Goal: Task Accomplishment & Management: Use online tool/utility

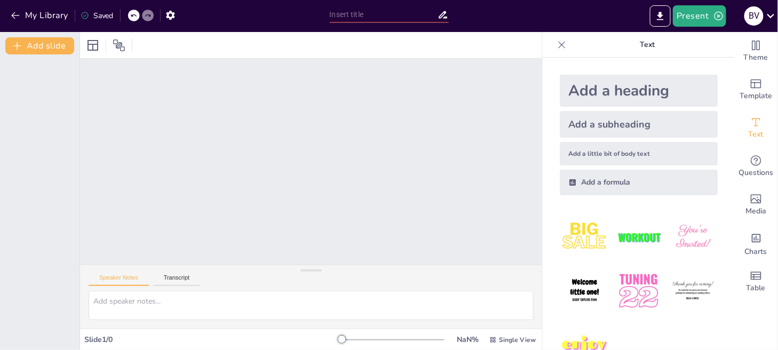
drag, startPoint x: 722, startPoint y: 89, endPoint x: 423, endPoint y: 105, distance: 299.4
click at [369, 176] on div at bounding box center [311, 162] width 462 height 206
drag, startPoint x: 335, startPoint y: 340, endPoint x: 346, endPoint y: 337, distance: 11.4
click at [346, 337] on div at bounding box center [349, 339] width 9 height 9
click at [350, 337] on div at bounding box center [393, 340] width 103 height 9
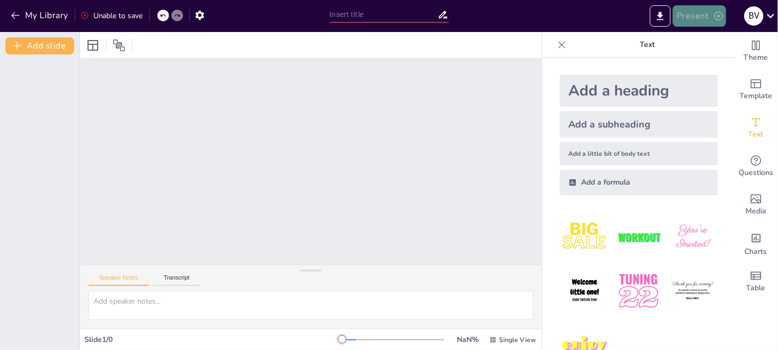
click at [696, 14] on button "Present" at bounding box center [699, 15] width 53 height 21
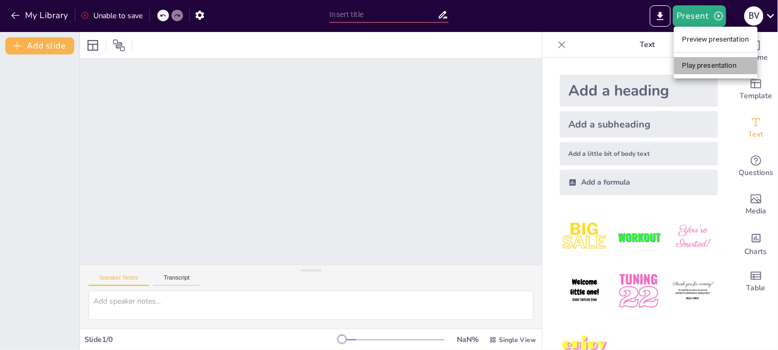
click at [697, 65] on li "Play presentation" at bounding box center [716, 65] width 84 height 17
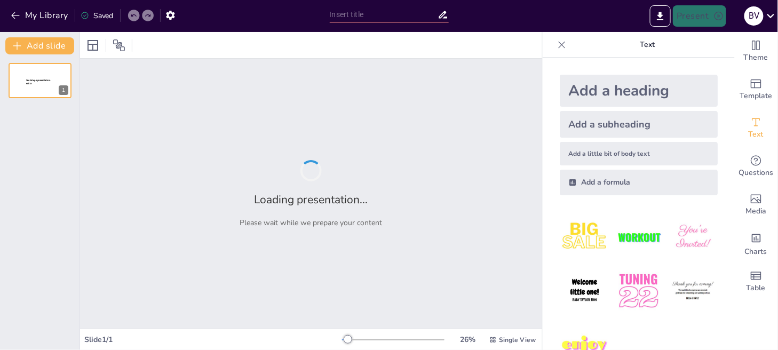
type input "Aparatos Organizados de Poder: Teoría y Práctica en el Contexto Peruano"
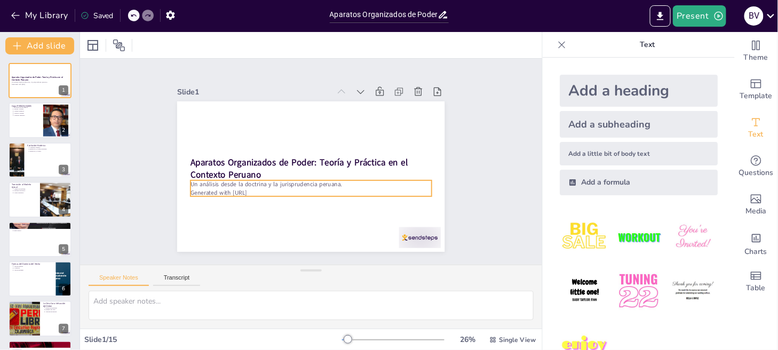
click at [261, 187] on p "Generated with Sendsteps.ai" at bounding box center [302, 191] width 232 height 83
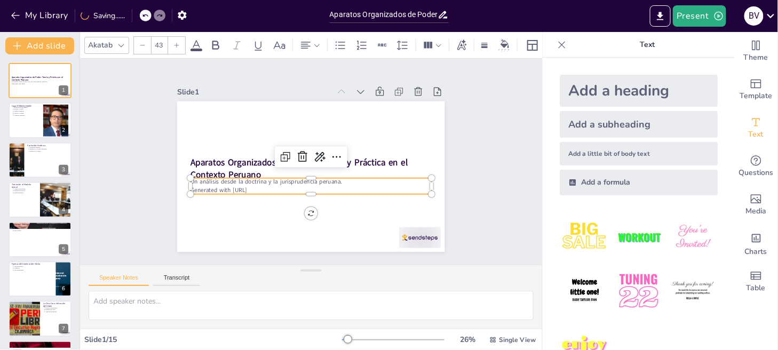
drag, startPoint x: 256, startPoint y: 177, endPoint x: 252, endPoint y: 188, distance: 12.5
click at [252, 188] on p "Un análisis desde la doctrina y la jurisprudencia peruana." at bounding box center [305, 181] width 232 height 82
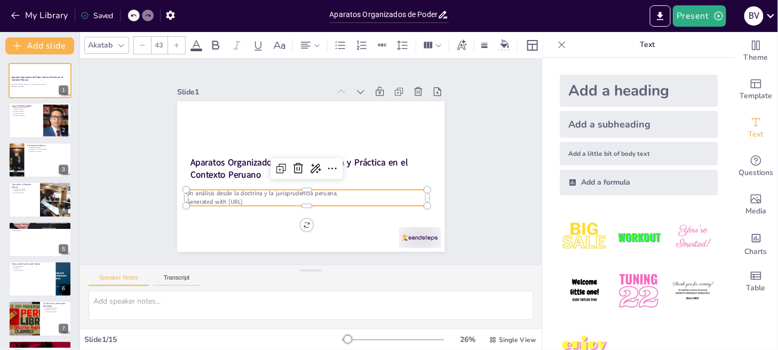
click at [252, 190] on p "Un análisis desde la doctrina y la jurisprudencia peruana." at bounding box center [306, 194] width 241 height 9
click at [251, 199] on p "Generated with Sendsteps.ai" at bounding box center [299, 200] width 238 height 58
click at [251, 199] on p "Generated with Sendsteps.ai" at bounding box center [284, 192] width 200 height 148
click at [258, 196] on p "Generated with Sendsteps.ai" at bounding box center [295, 199] width 232 height 83
click at [457, 188] on div "Slide 1 Aparatos Organizados de Poder: Teoría y Práctica en el Contexto Peruano…" at bounding box center [311, 161] width 367 height 273
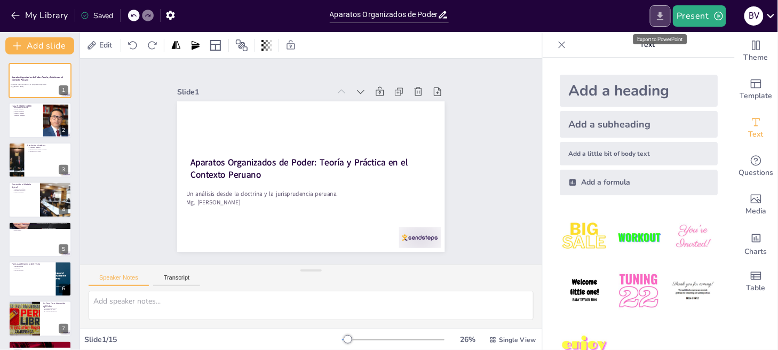
click at [658, 16] on icon "Export to PowerPoint" at bounding box center [660, 16] width 11 height 11
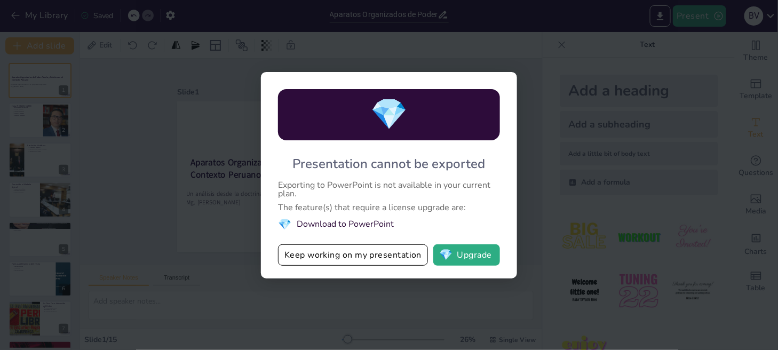
click at [453, 212] on div "💎 Presentation cannot be exported Exporting to PowerPoint is not available in y…" at bounding box center [389, 175] width 256 height 207
click at [564, 38] on div "💎 Presentation cannot be exported Exporting to PowerPoint is not available in y…" at bounding box center [389, 175] width 778 height 350
click at [494, 86] on div "💎 Presentation cannot be exported Exporting to PowerPoint is not available in y…" at bounding box center [389, 175] width 256 height 207
click at [356, 261] on button "Keep working on my presentation" at bounding box center [353, 255] width 150 height 21
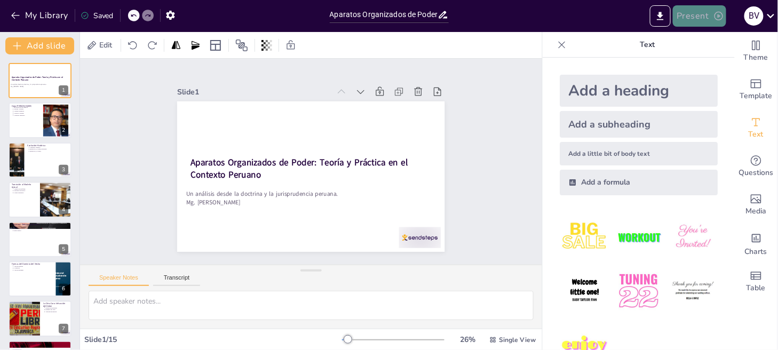
click at [700, 17] on button "Present" at bounding box center [699, 15] width 53 height 21
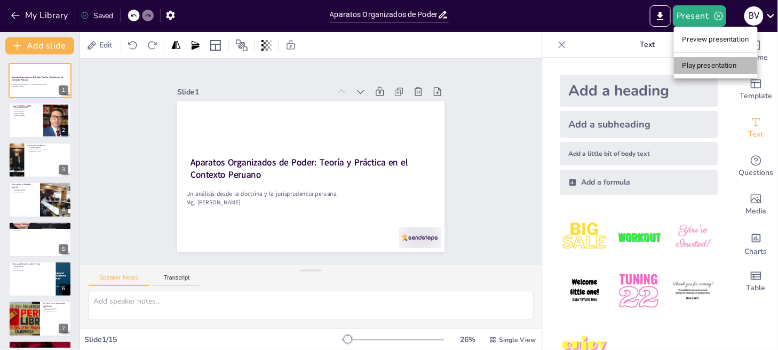
click at [704, 62] on li "Play presentation" at bounding box center [716, 65] width 84 height 17
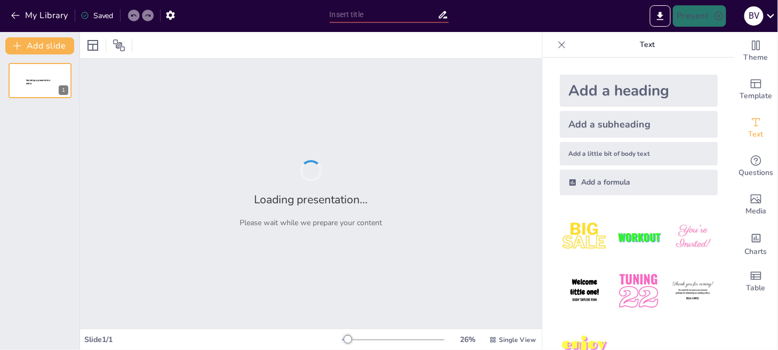
type input "Aparatos Organizados de Poder: Teoría y Práctica en el Contexto Peruano"
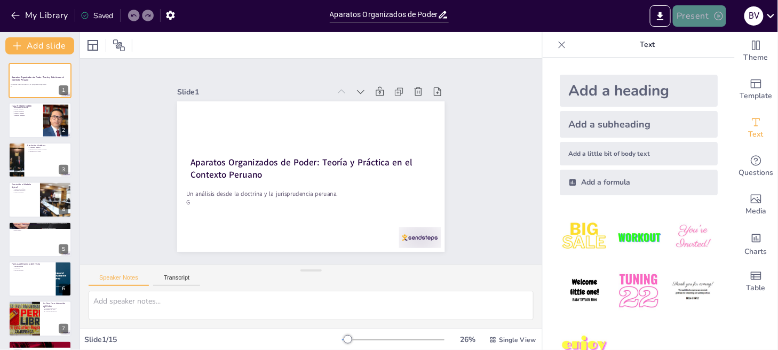
click at [704, 18] on button "Present" at bounding box center [699, 15] width 53 height 21
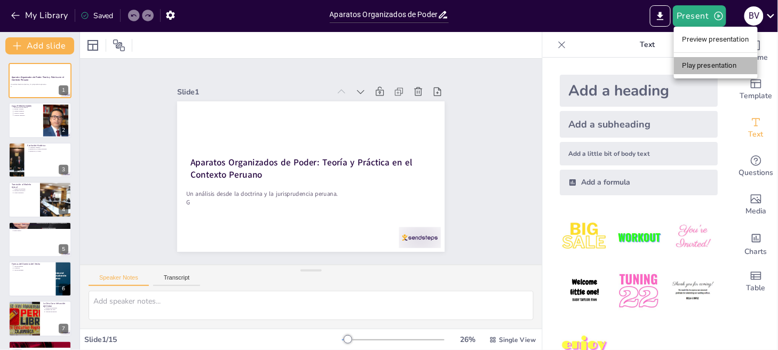
click at [697, 62] on li "Play presentation" at bounding box center [716, 65] width 84 height 17
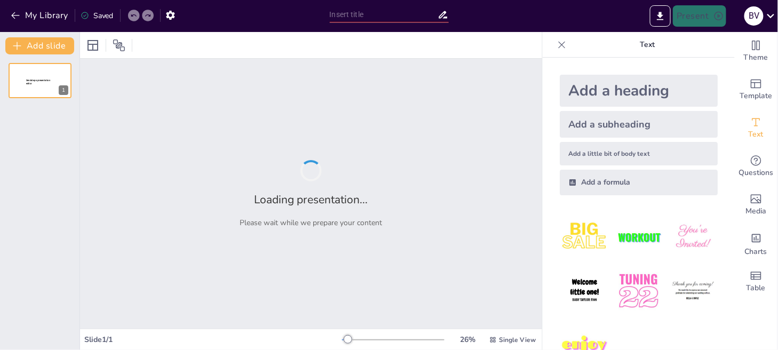
type input "Aparatos Organizados de Poder: Teoría y Práctica en el Contexto Peruano"
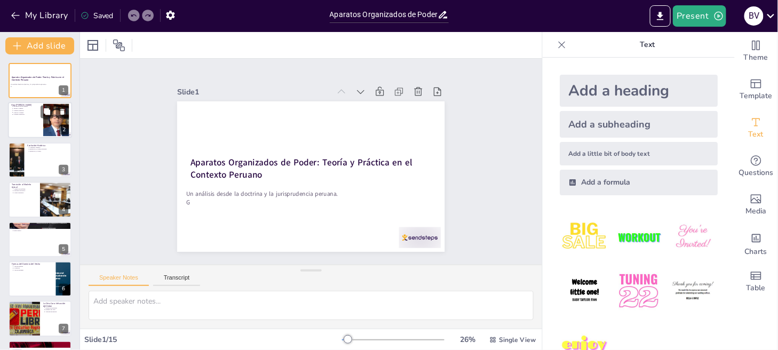
click at [36, 115] on p "Contexto Histórico" at bounding box center [26, 115] width 27 height 2
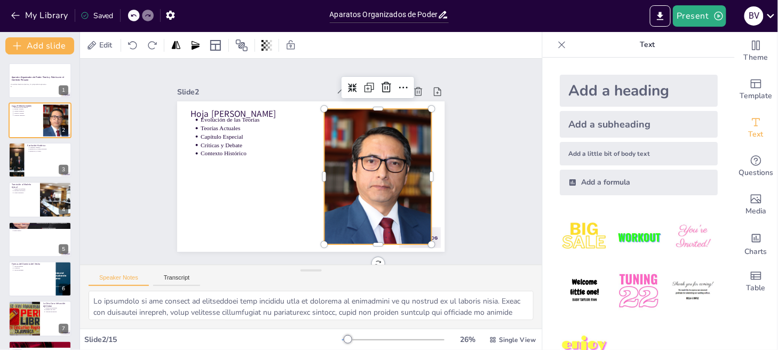
click at [411, 156] on div at bounding box center [370, 197] width 169 height 170
click at [17, 162] on div at bounding box center [16, 160] width 68 height 36
type textarea "El concepto unitario fue un enfoque inicial que consideraba a todos los que con…"
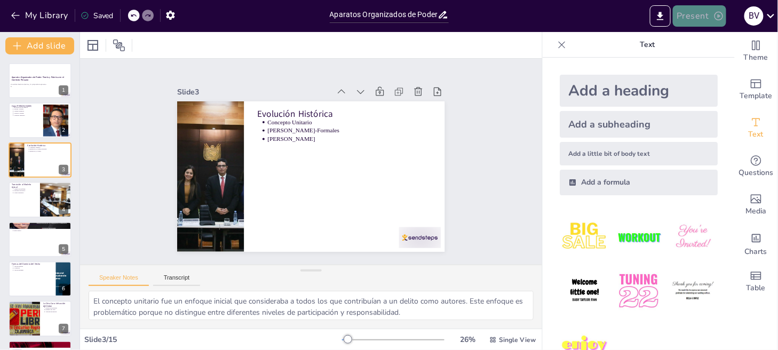
click at [705, 12] on button "Present" at bounding box center [699, 15] width 53 height 21
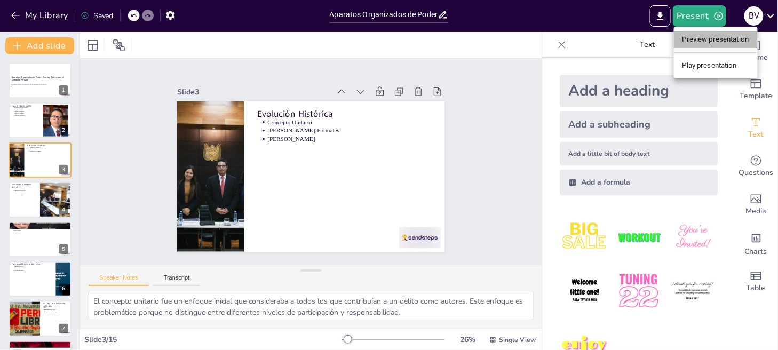
click at [718, 43] on li "Preview presentation" at bounding box center [716, 39] width 84 height 17
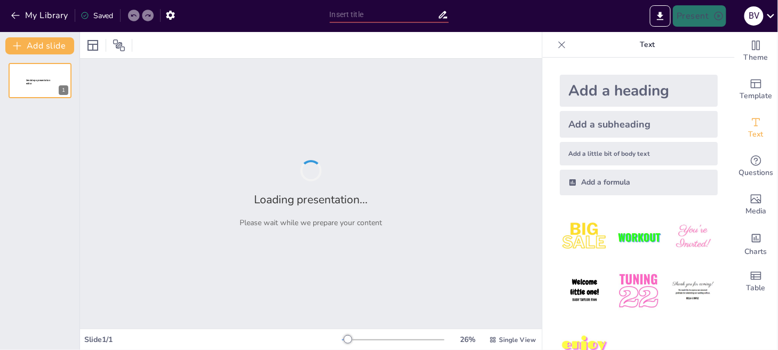
type input "Aparatos Organizados de Poder: Teoría y Práctica en el Contexto Peruano"
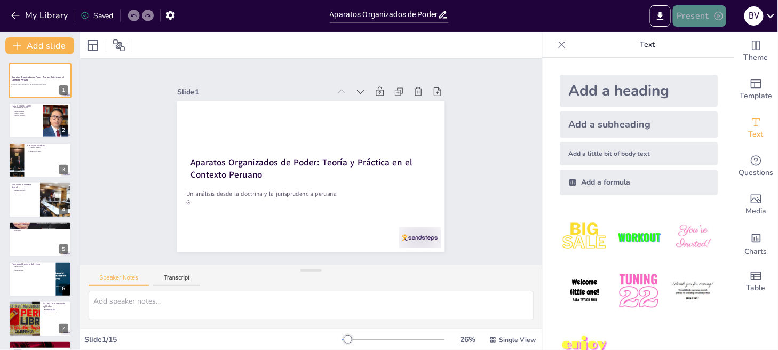
click at [700, 14] on button "Present" at bounding box center [699, 15] width 53 height 21
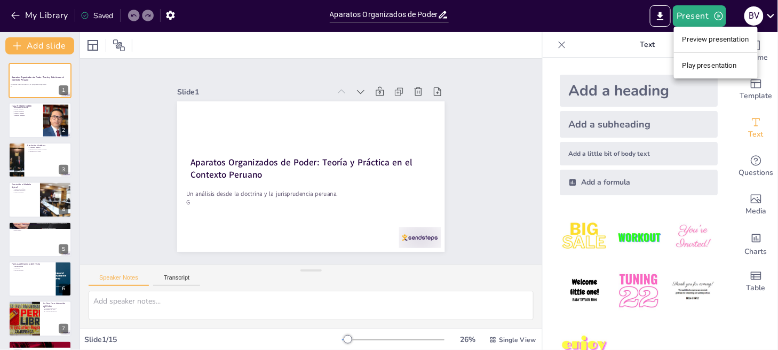
click at [689, 64] on li "Play presentation" at bounding box center [716, 65] width 84 height 17
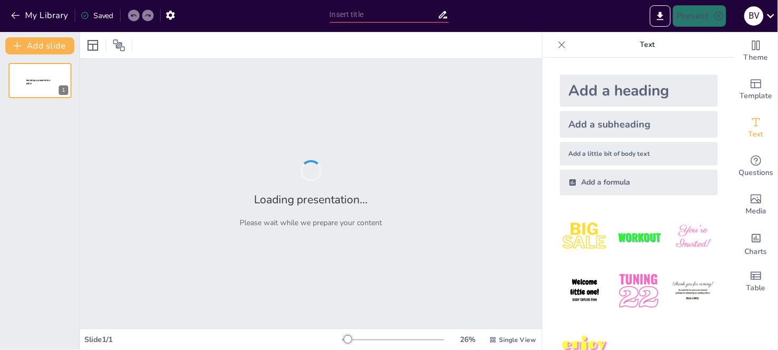
type input "Aparatos Organizados de Poder: Teoría y Práctica en el Contexto Peruano"
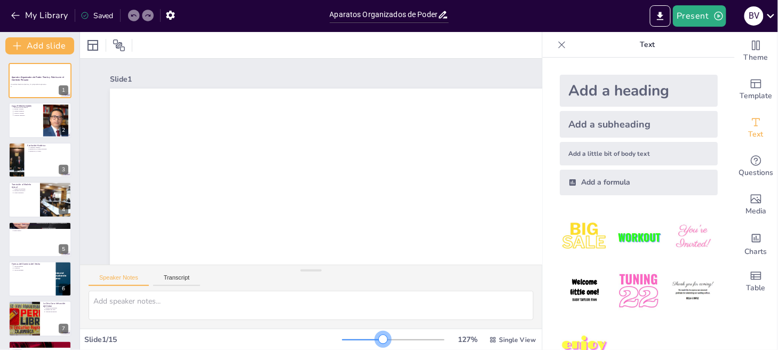
click at [377, 340] on div at bounding box center [393, 340] width 103 height 9
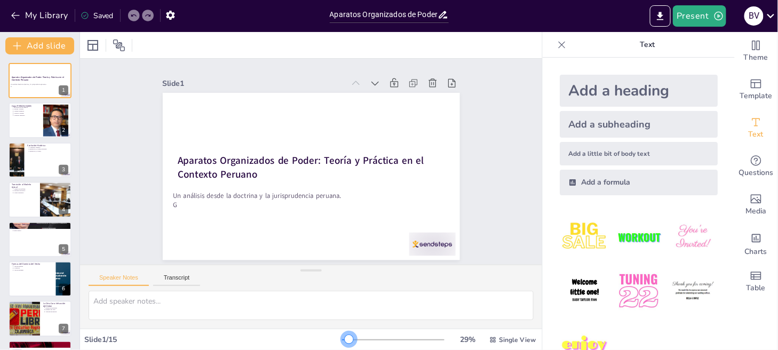
drag, startPoint x: 377, startPoint y: 340, endPoint x: 342, endPoint y: 340, distance: 35.2
click at [345, 340] on div at bounding box center [349, 339] width 9 height 9
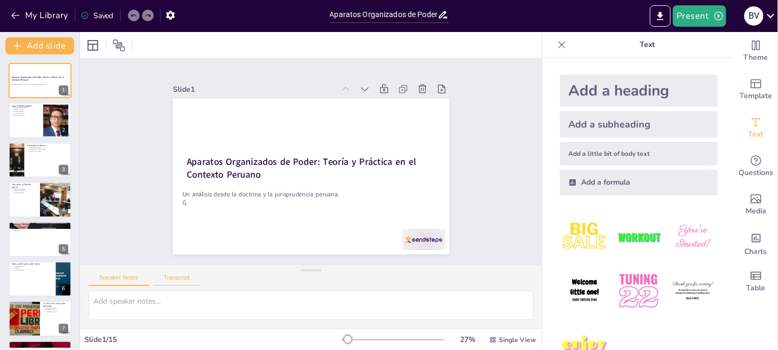
click at [168, 278] on button "Transcript" at bounding box center [177, 280] width 48 height 12
click at [138, 276] on button "Speaker Notes" at bounding box center [119, 280] width 60 height 12
click at [174, 276] on button "Transcript" at bounding box center [177, 280] width 48 height 12
click at [39, 123] on div at bounding box center [40, 121] width 64 height 36
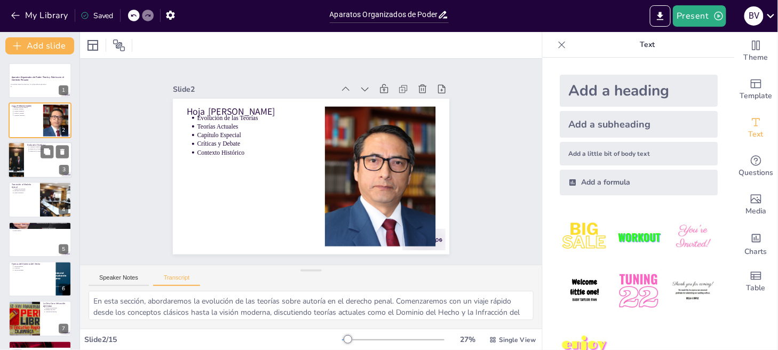
click at [22, 161] on div at bounding box center [16, 160] width 68 height 36
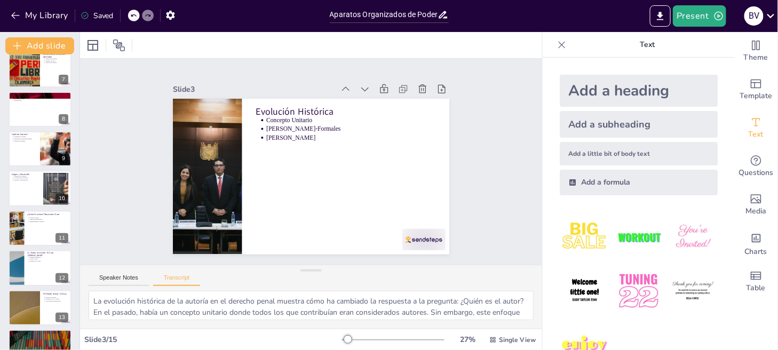
scroll to position [251, 0]
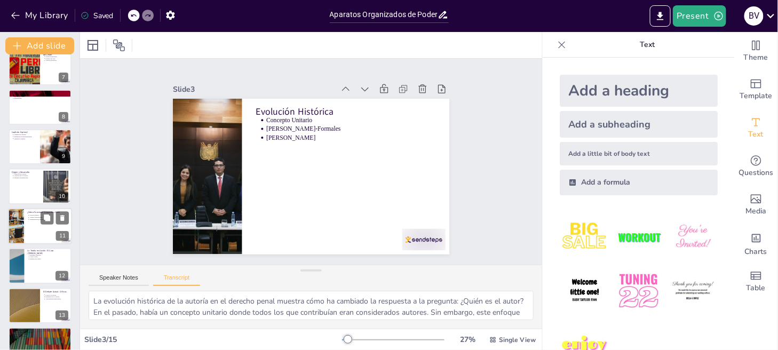
drag, startPoint x: 103, startPoint y: 270, endPoint x: 51, endPoint y: 226, distance: 67.4
click at [51, 226] on div "Document fonts Akatab Recently used Akatab Popular fonts Lato Montserrat Open S…" at bounding box center [389, 191] width 778 height 318
click at [51, 226] on div at bounding box center [40, 226] width 64 height 36
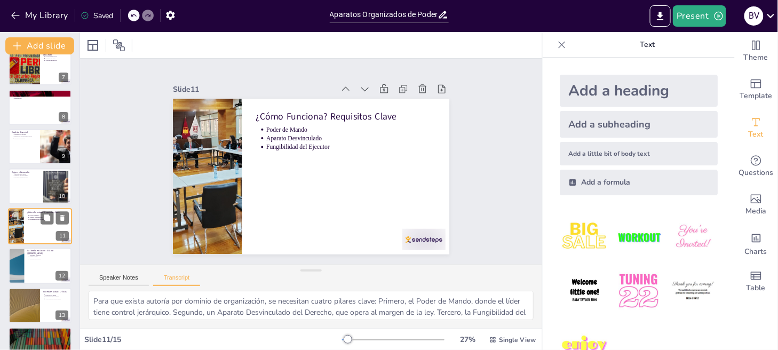
scroll to position [275, 0]
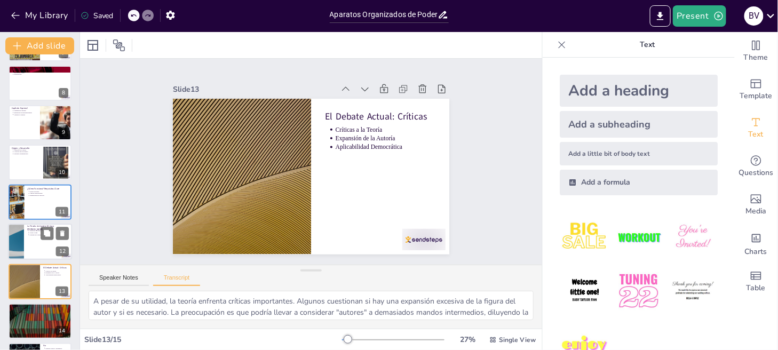
type textarea "En conclusión, la distinción entre autor y partícipe es crucial. Hemos pasado d…"
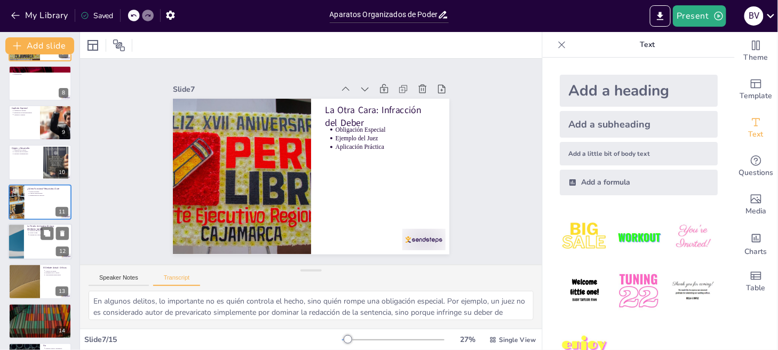
type textarea "La teoría del [PERSON_NAME] establece que el autor es quien posee el dominio de…"
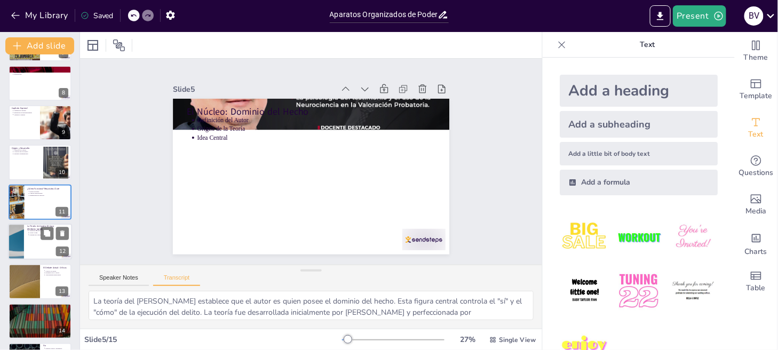
type textarea "En algunos delitos, lo importante no es quién controla el hecho, sino quién rom…"
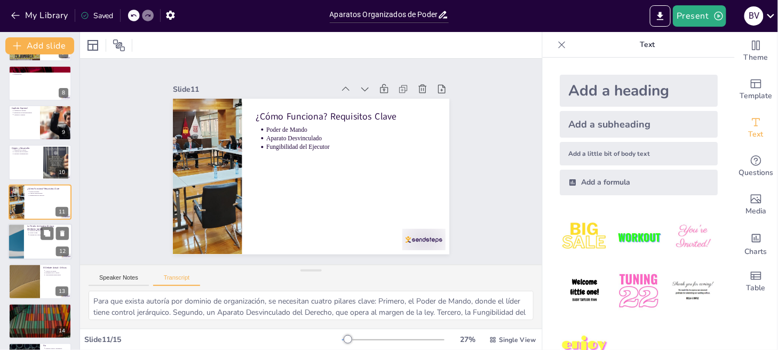
type textarea "A pesar de su utilidad, la teoría enfrenta críticas importantes. Algunos cuesti…"
